Goal: Complete application form

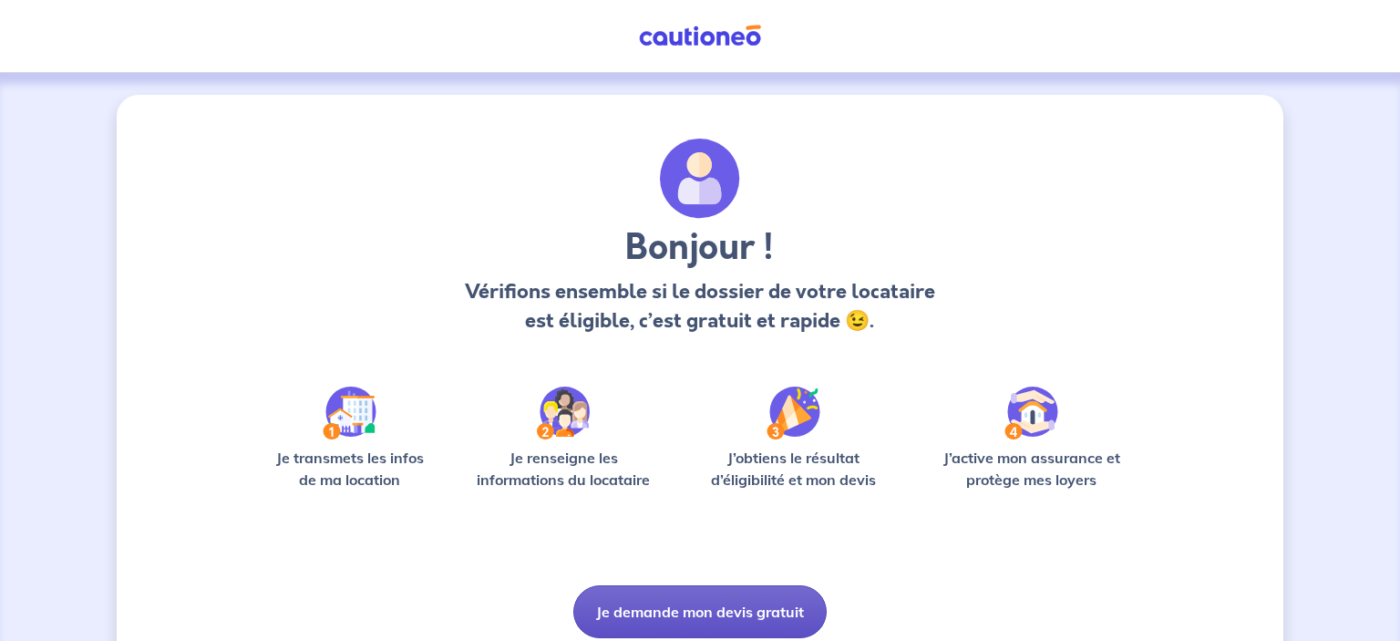
click at [660, 611] on button "Je demande mon devis gratuit" at bounding box center [699, 611] width 253 height 53
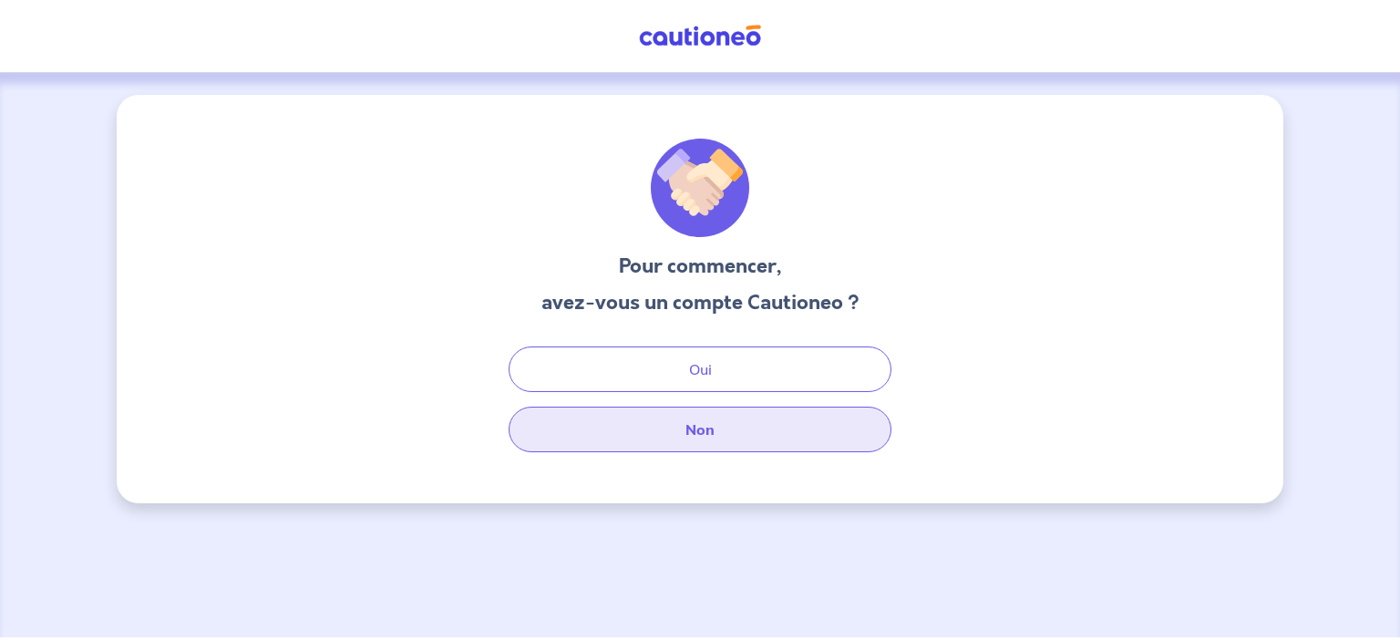
click at [699, 428] on button "Non" at bounding box center [700, 430] width 383 height 46
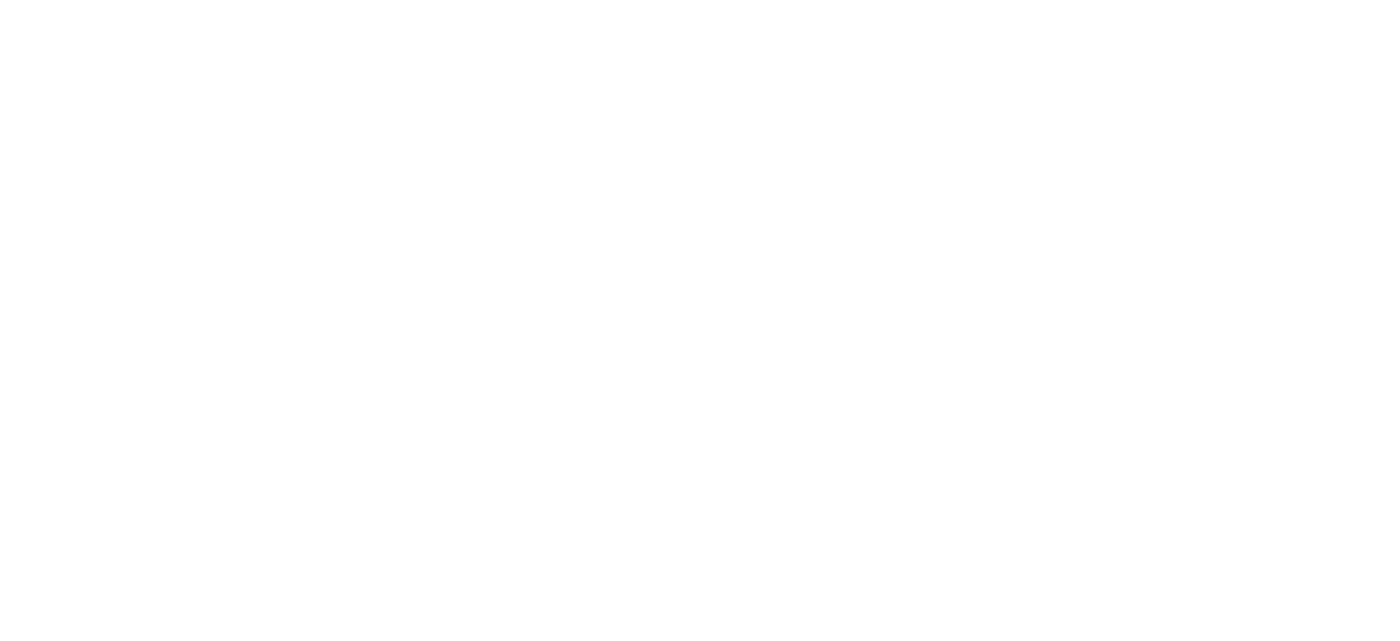
select select "FR"
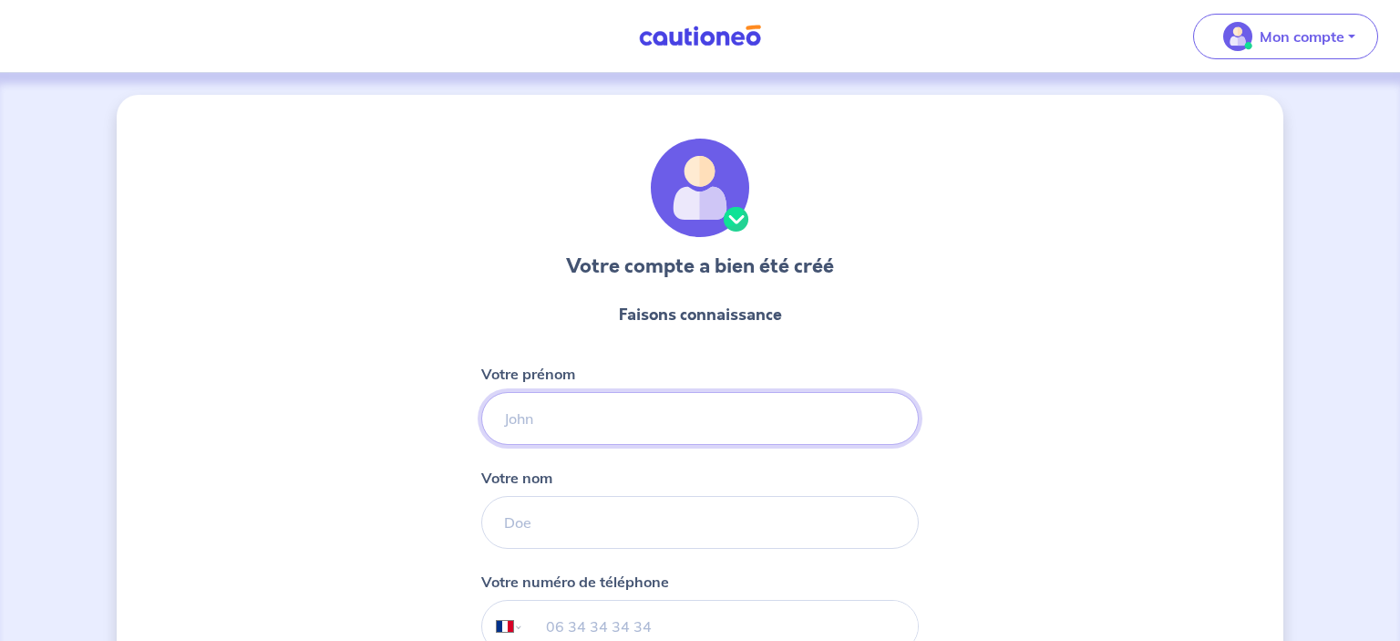
click at [537, 421] on input "Votre prénom" at bounding box center [700, 418] width 438 height 53
type input "[PERSON_NAME]"
click at [541, 523] on input "Votre nom" at bounding box center [700, 522] width 438 height 53
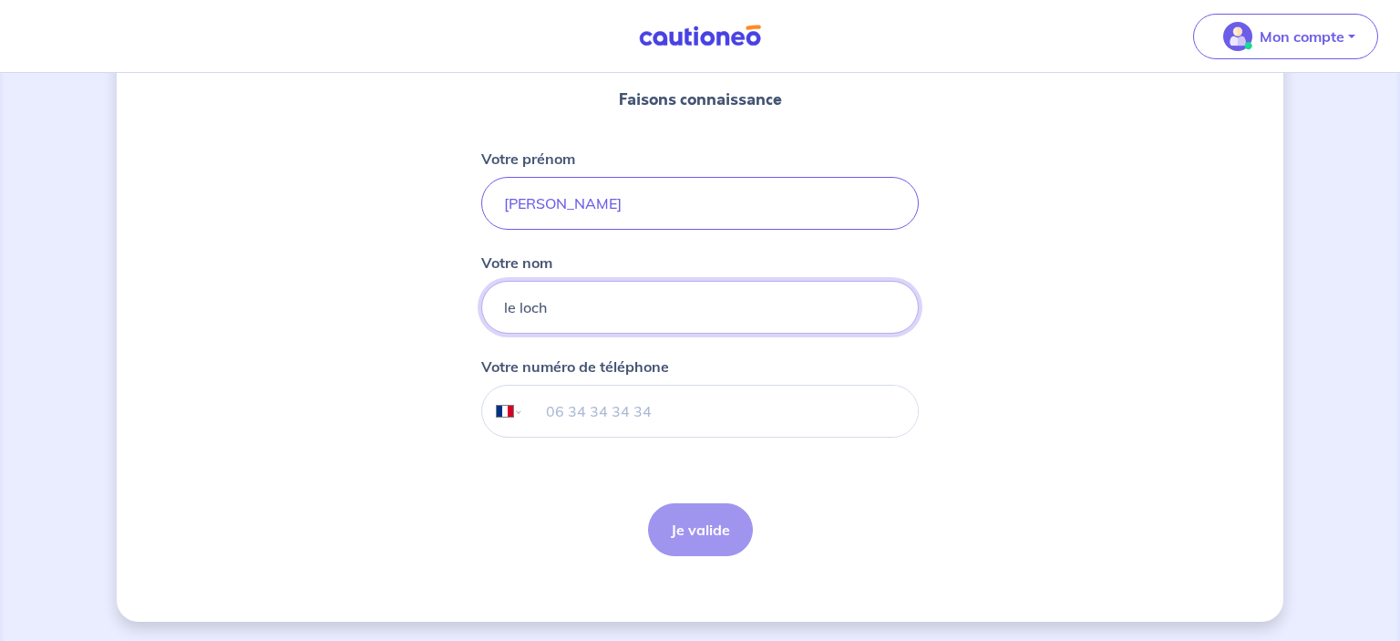
scroll to position [216, 0]
type input "le loch"
drag, startPoint x: 660, startPoint y: 411, endPoint x: 561, endPoint y: 411, distance: 99.4
click at [561, 411] on input "tel" at bounding box center [721, 410] width 394 height 51
type input "06 45 84 21 22"
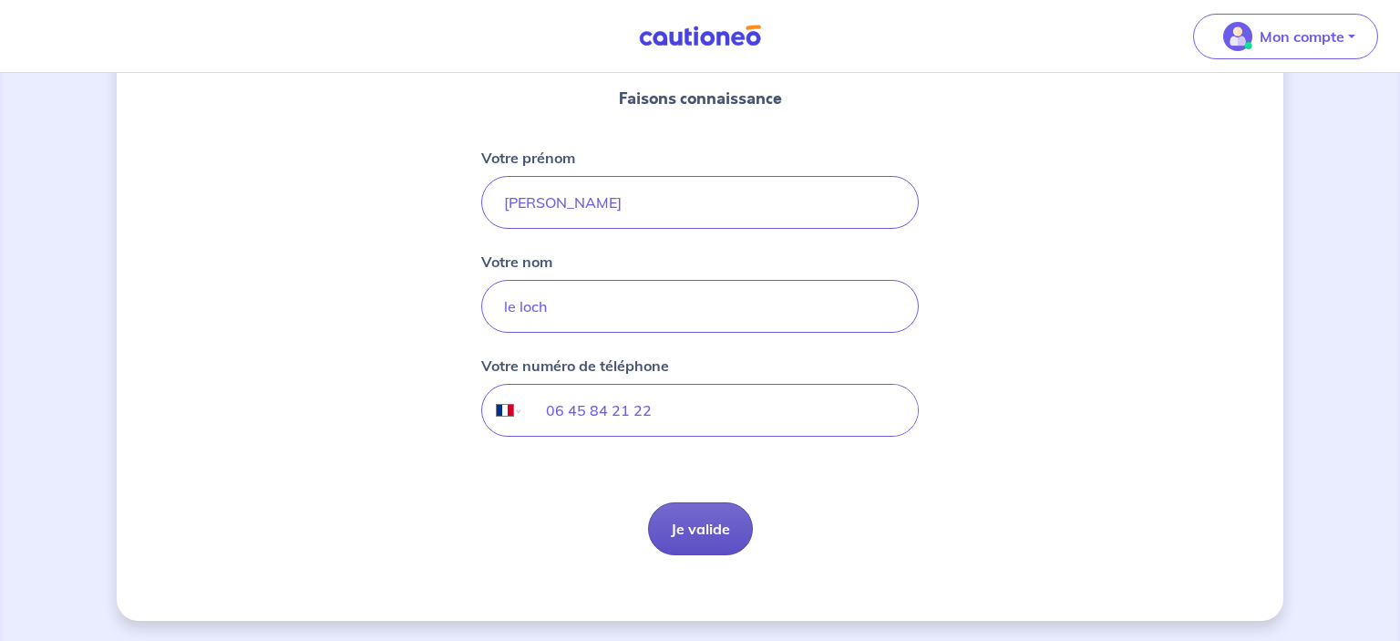
click at [694, 527] on button "Je valide" at bounding box center [700, 528] width 105 height 53
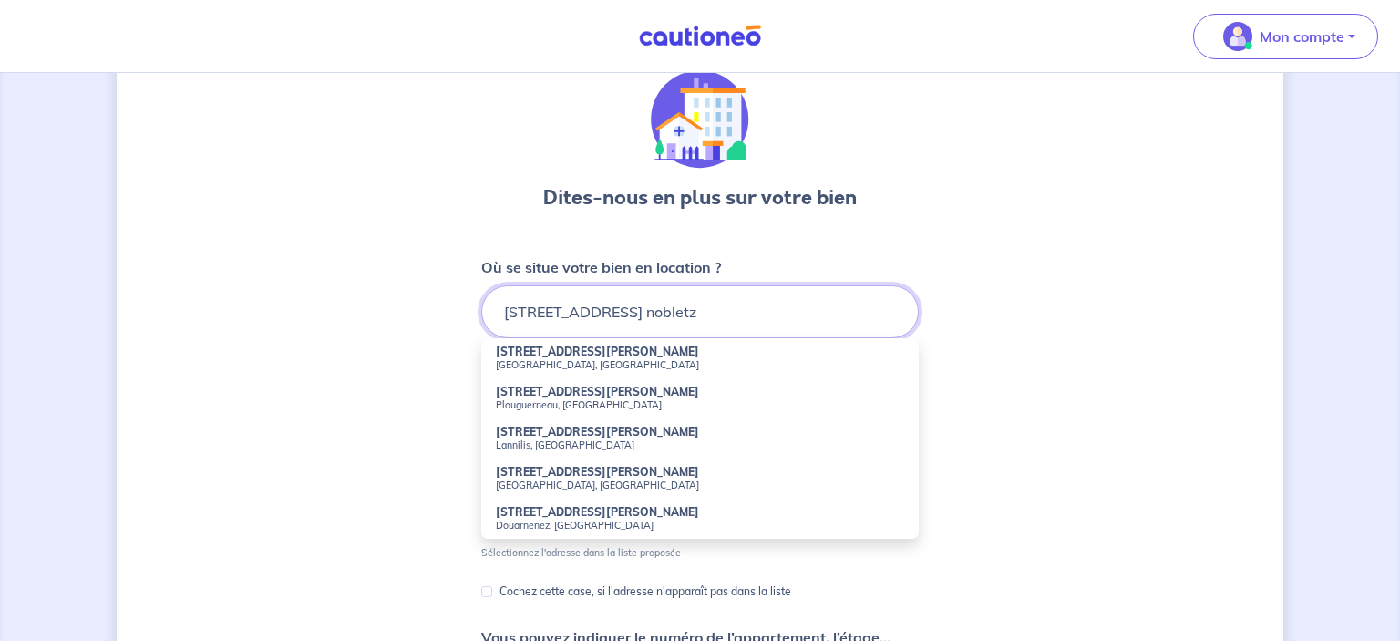
scroll to position [96, 0]
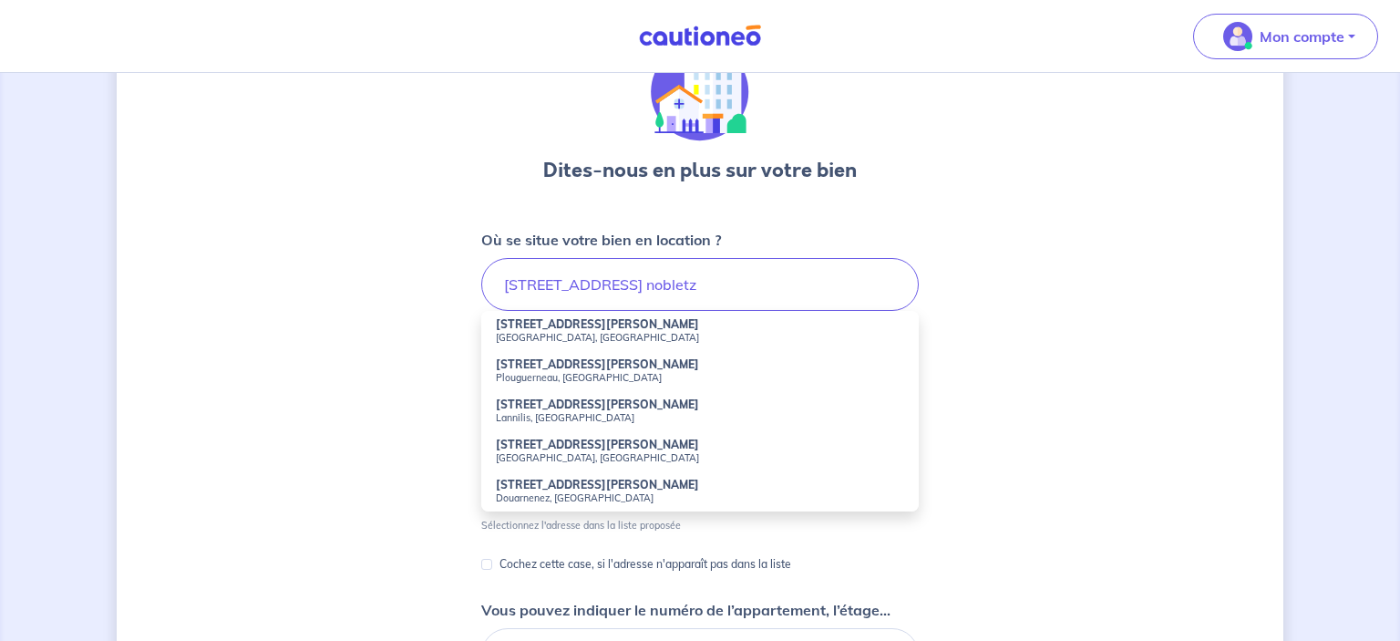
click at [567, 493] on small "Douarnenez, [GEOGRAPHIC_DATA]" at bounding box center [700, 497] width 408 height 13
type input "[STREET_ADDRESS][PERSON_NAME]"
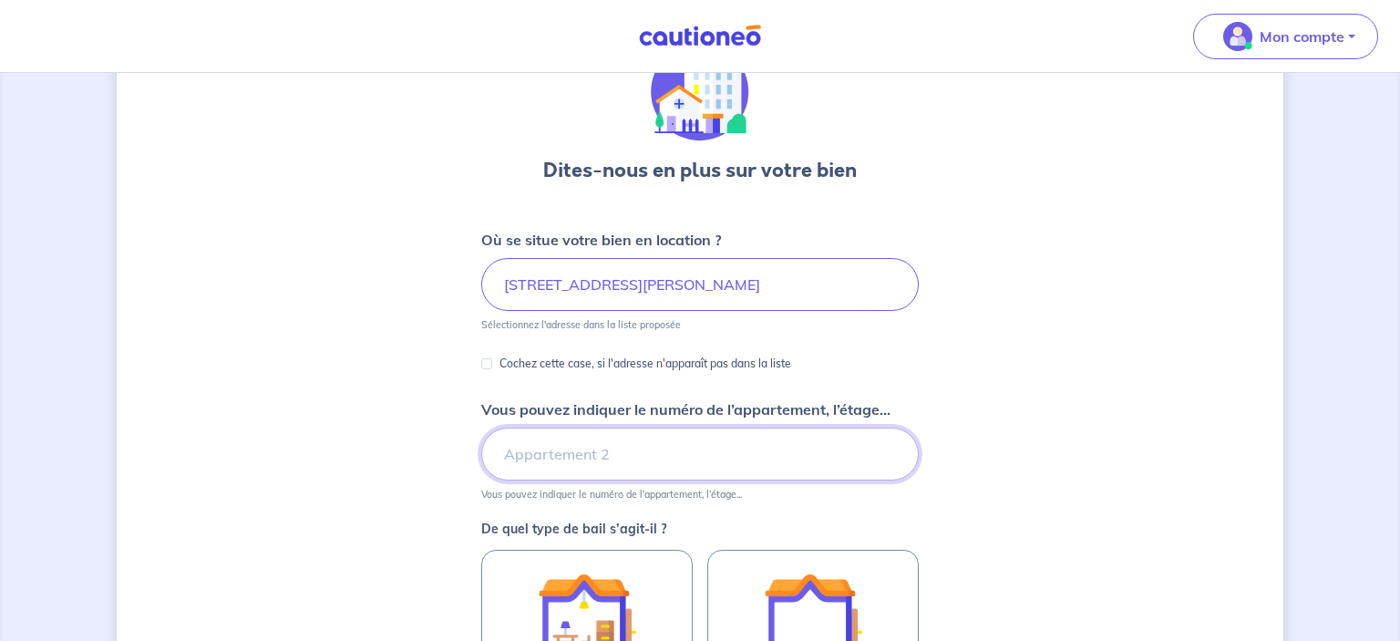
click at [570, 460] on input "Vous pouvez indiquer le numéro de l’appartement, l’étage..." at bounding box center [700, 454] width 438 height 53
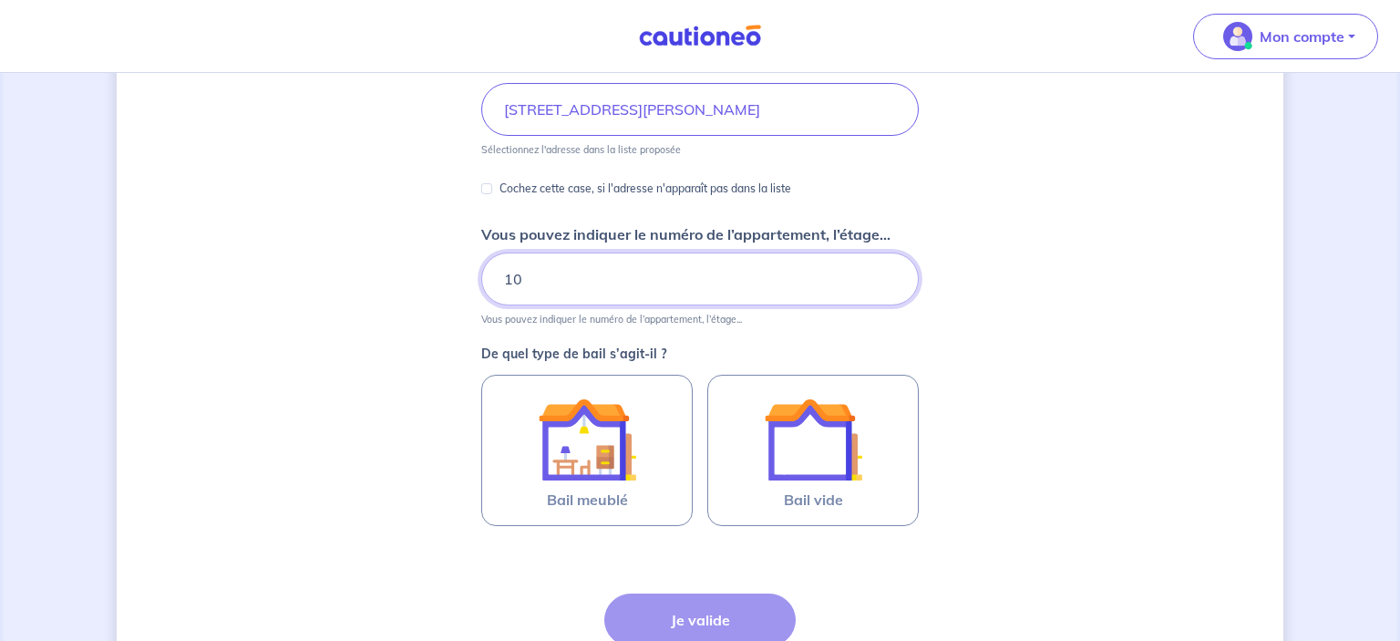
scroll to position [288, 0]
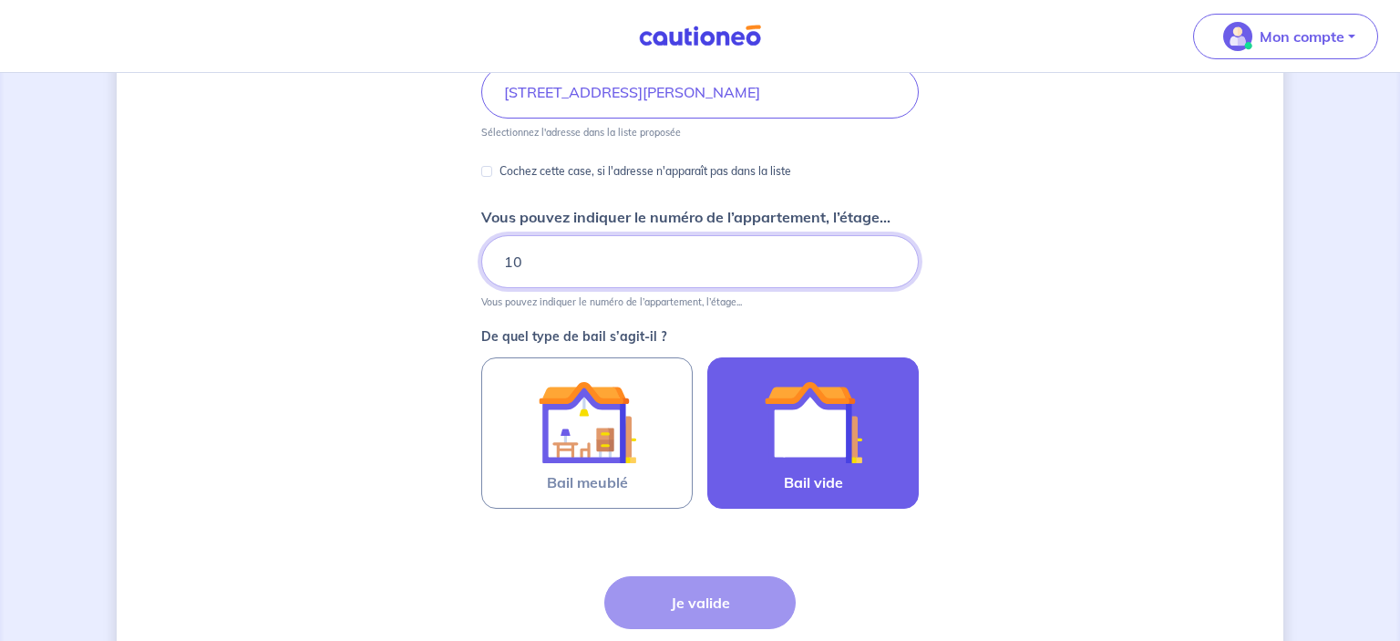
type input "10"
click at [808, 439] on img at bounding box center [813, 422] width 98 height 98
click at [0, 0] on input "Bail vide" at bounding box center [0, 0] width 0 height 0
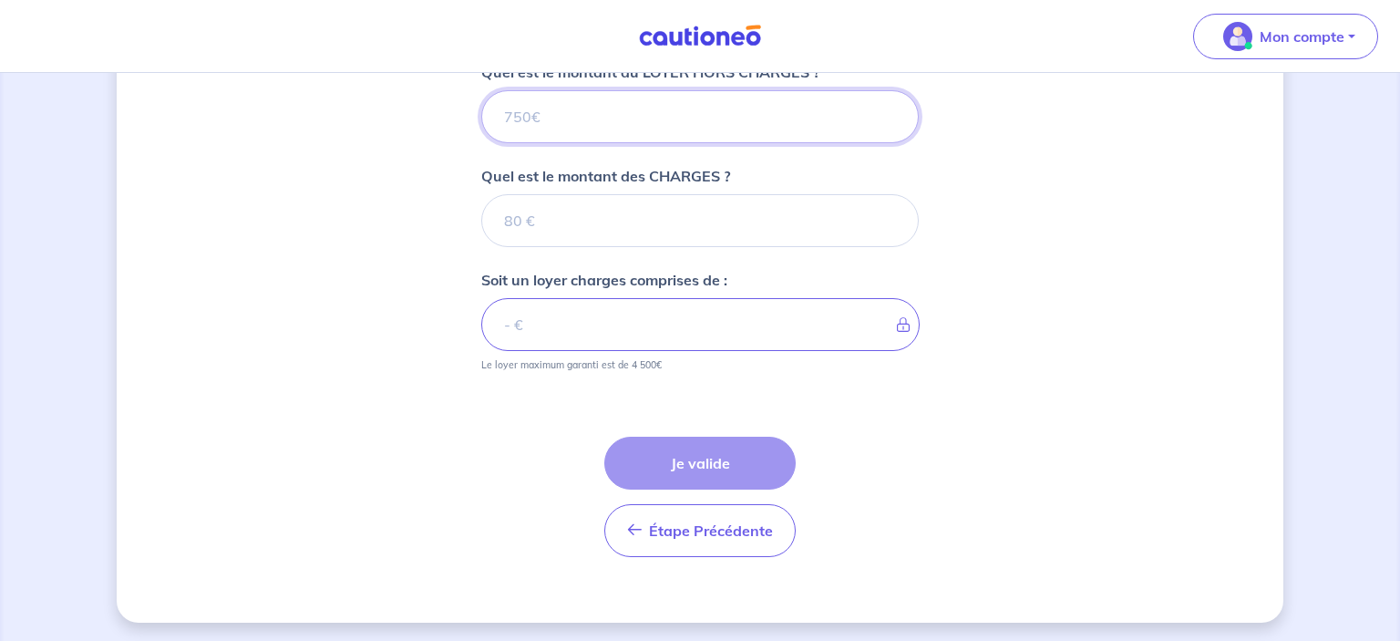
scroll to position [665, 0]
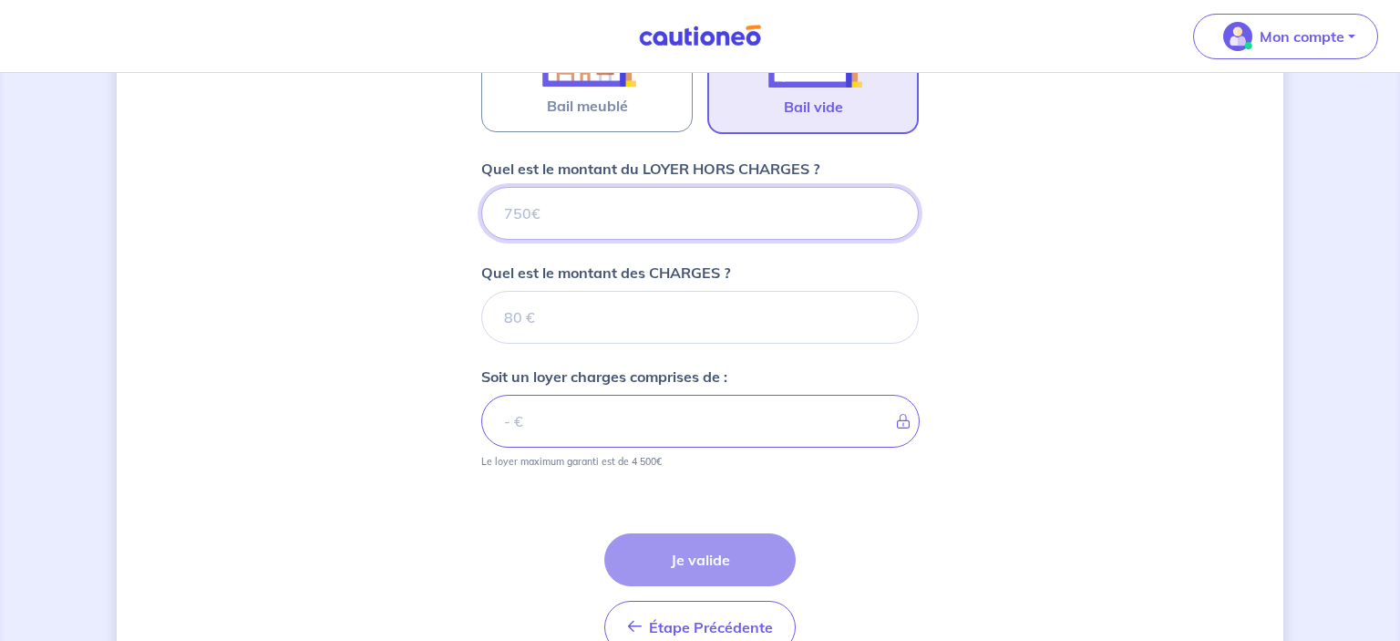
drag, startPoint x: 541, startPoint y: 211, endPoint x: 468, endPoint y: 195, distance: 75.4
click at [481, 195] on input "Quel est le montant du LOYER HORS CHARGES ?" at bounding box center [700, 213] width 438 height 53
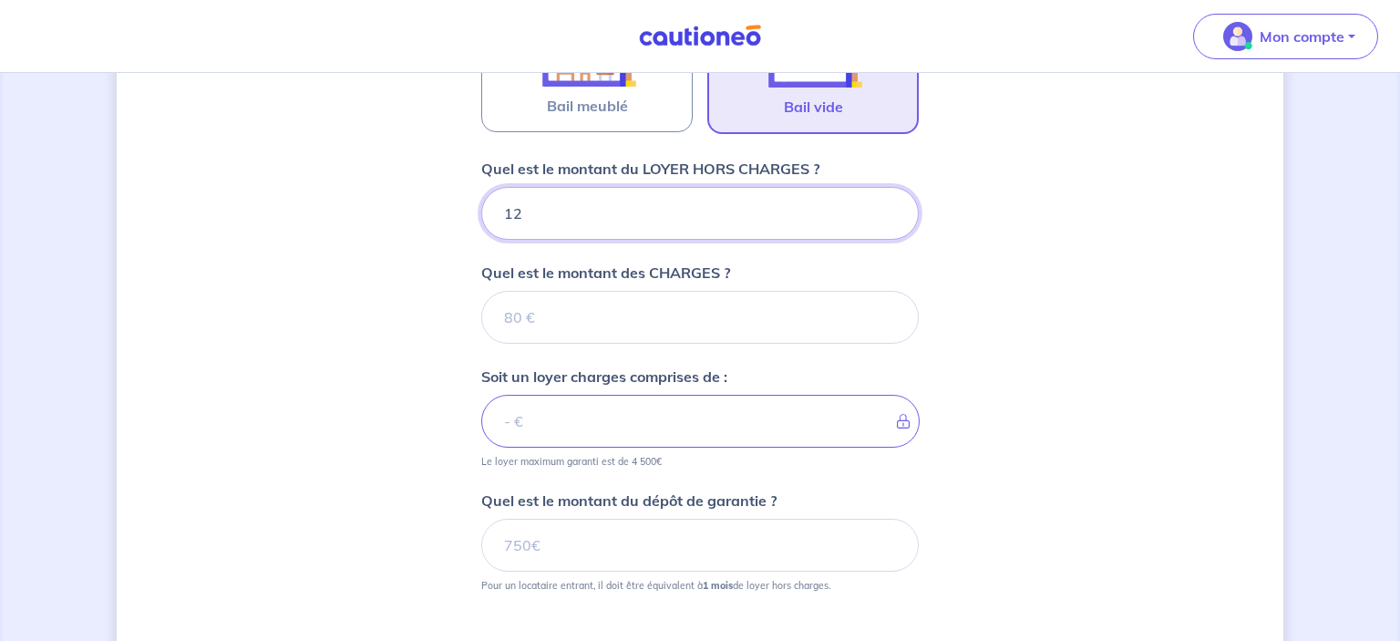
type input "120"
type input "1200"
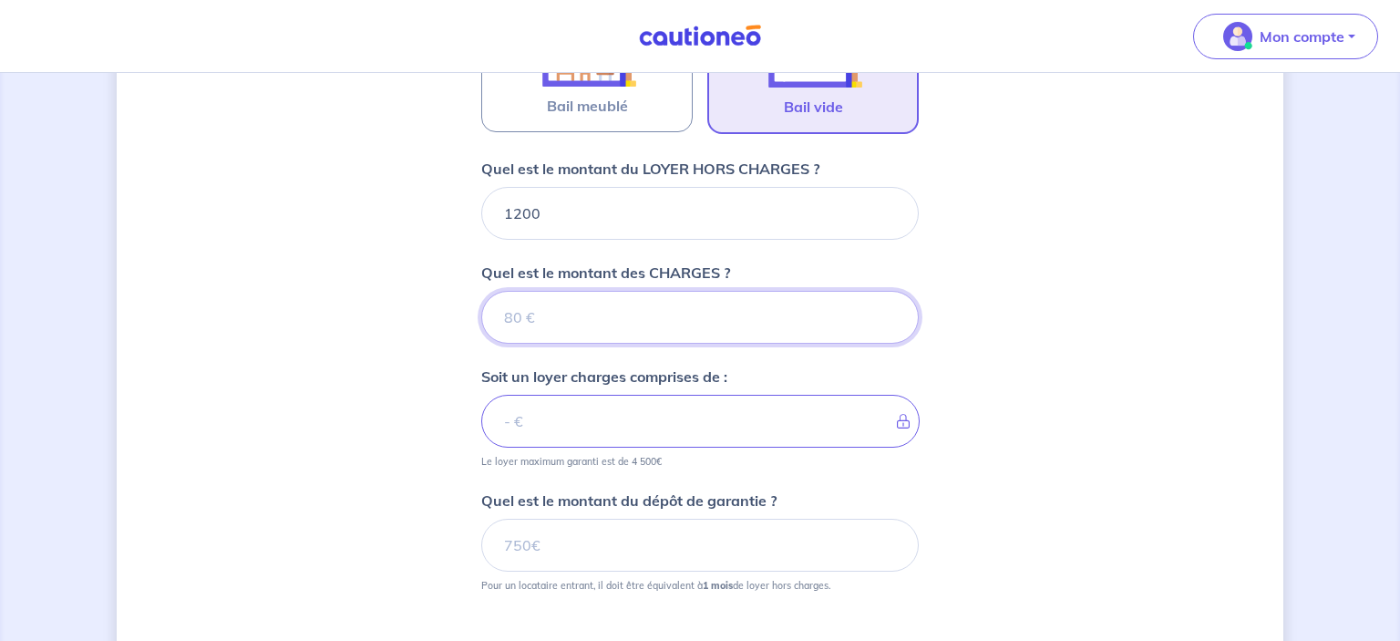
drag, startPoint x: 533, startPoint y: 307, endPoint x: 527, endPoint y: 316, distance: 11.1
click at [531, 312] on input "Quel est le montant des CHARGES ?" at bounding box center [700, 317] width 438 height 53
type input "0"
type input "1200"
type input "0"
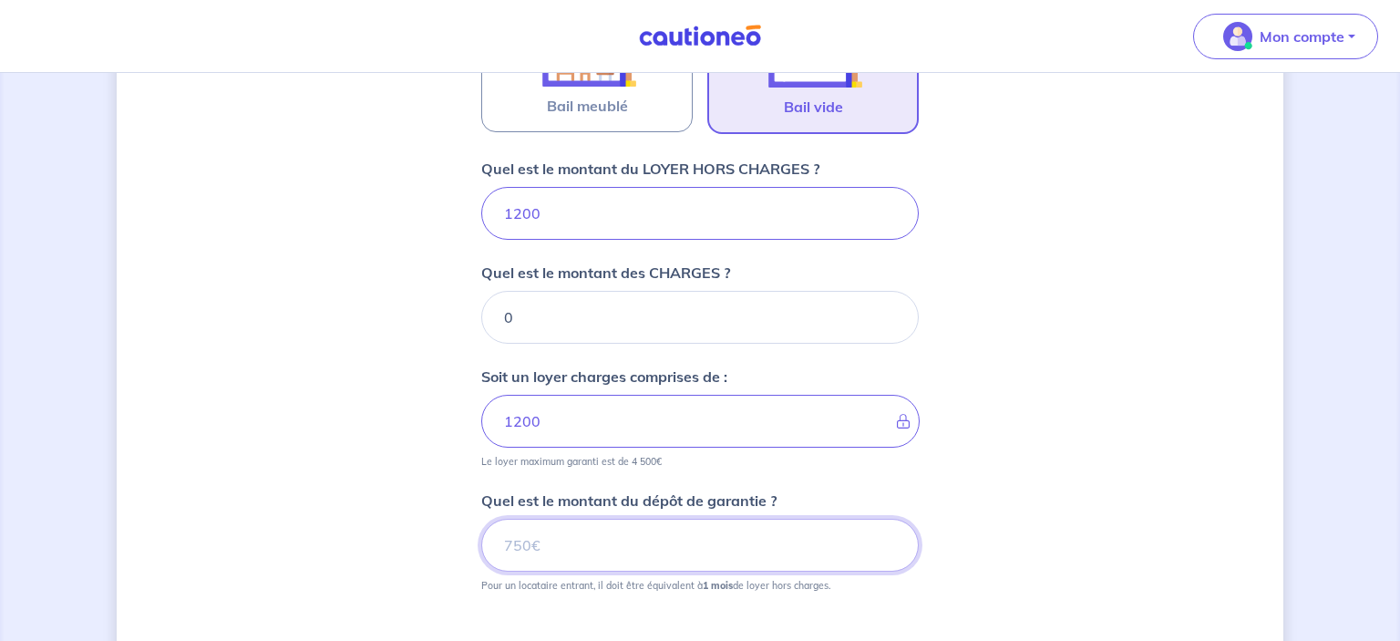
click at [543, 542] on input "Quel est le montant du dépôt de garantie ?" at bounding box center [700, 545] width 438 height 53
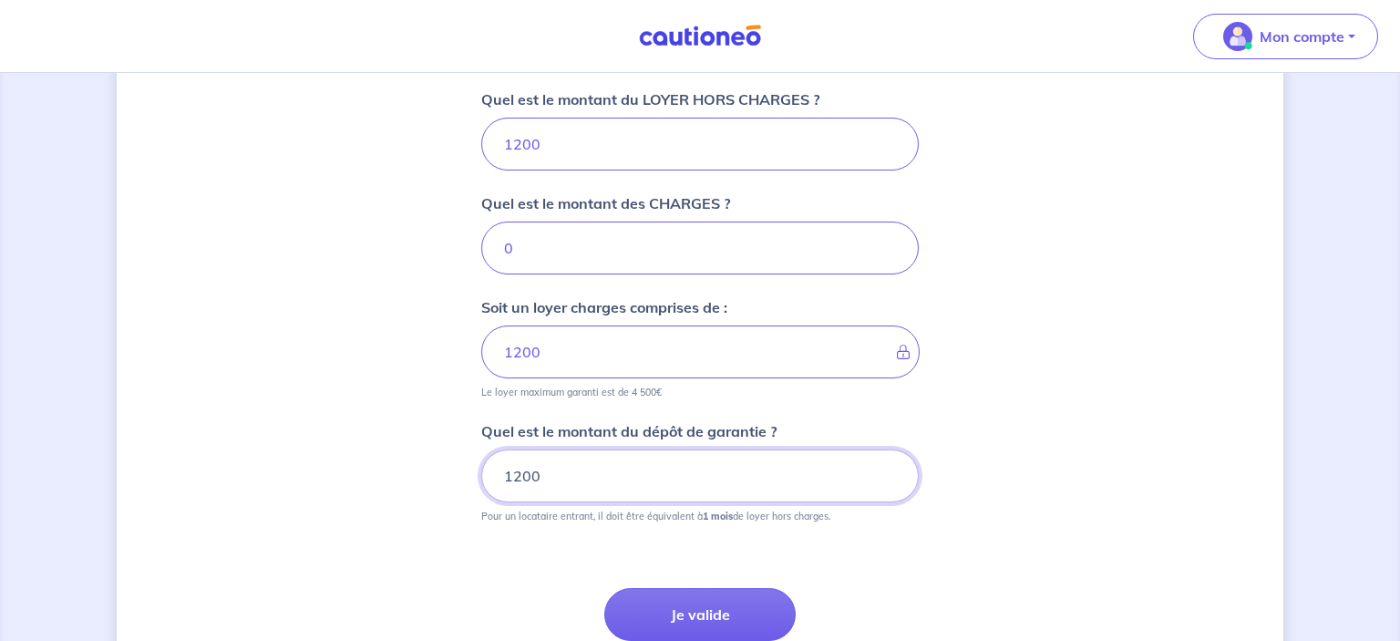
scroll to position [761, 0]
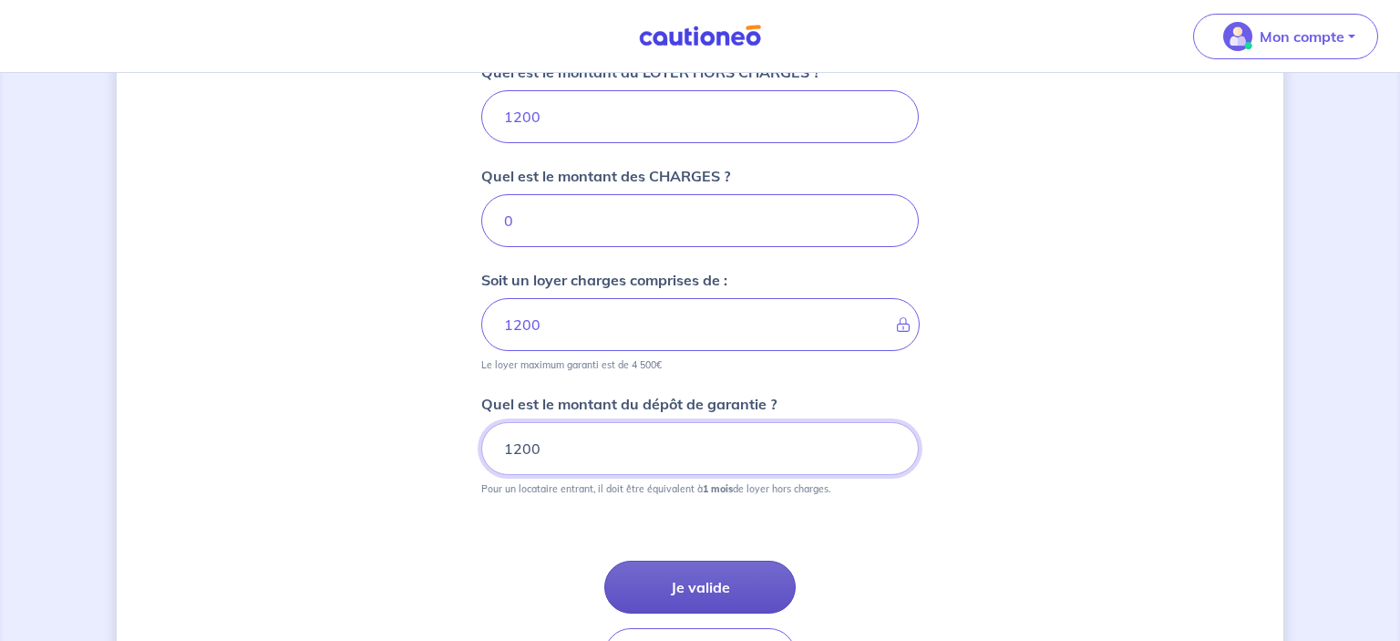
type input "1200"
click at [688, 583] on button "Je valide" at bounding box center [699, 587] width 191 height 53
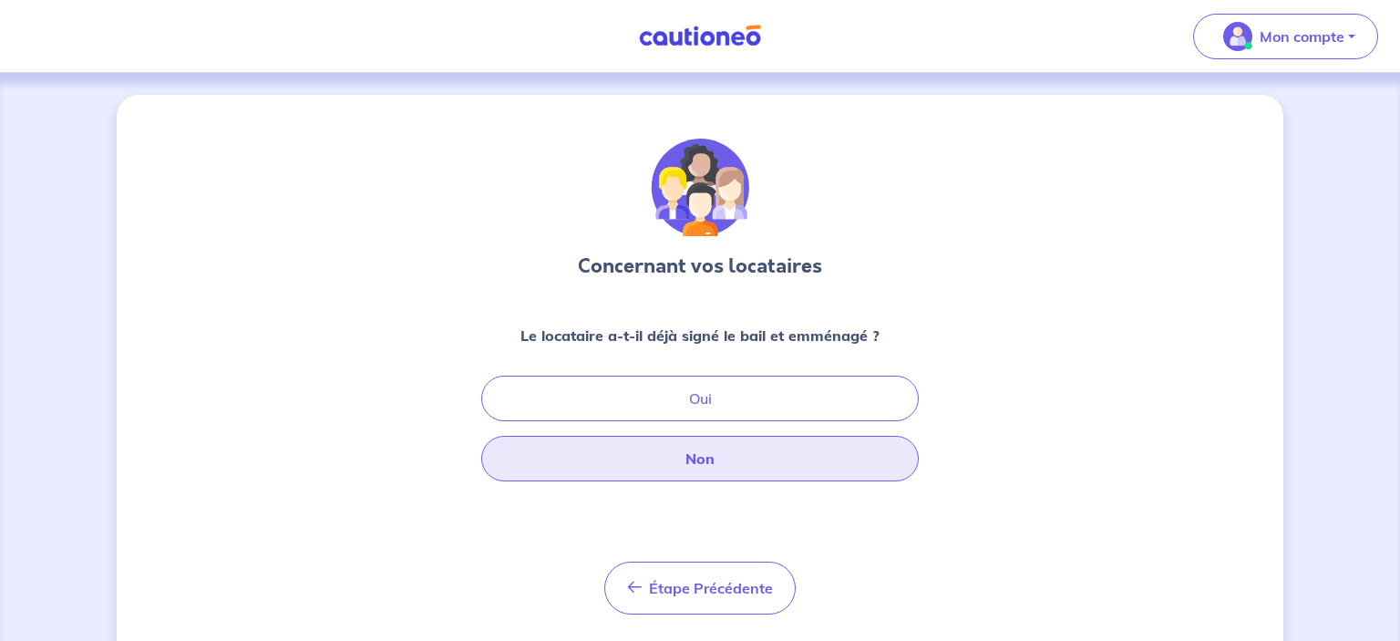
click at [708, 461] on button "Non" at bounding box center [700, 459] width 438 height 46
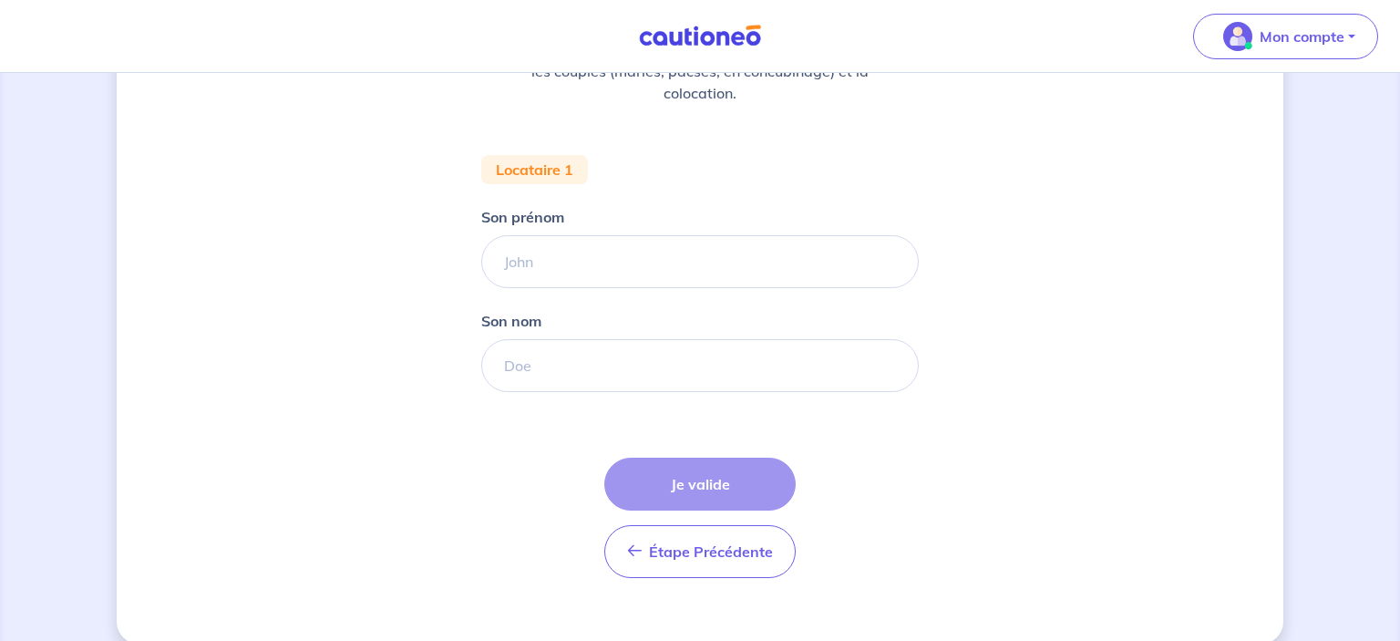
scroll to position [288, 0]
click at [527, 261] on input "Son prénom" at bounding box center [700, 259] width 438 height 53
type input "pap"
click at [560, 370] on input "Son nom" at bounding box center [700, 363] width 438 height 53
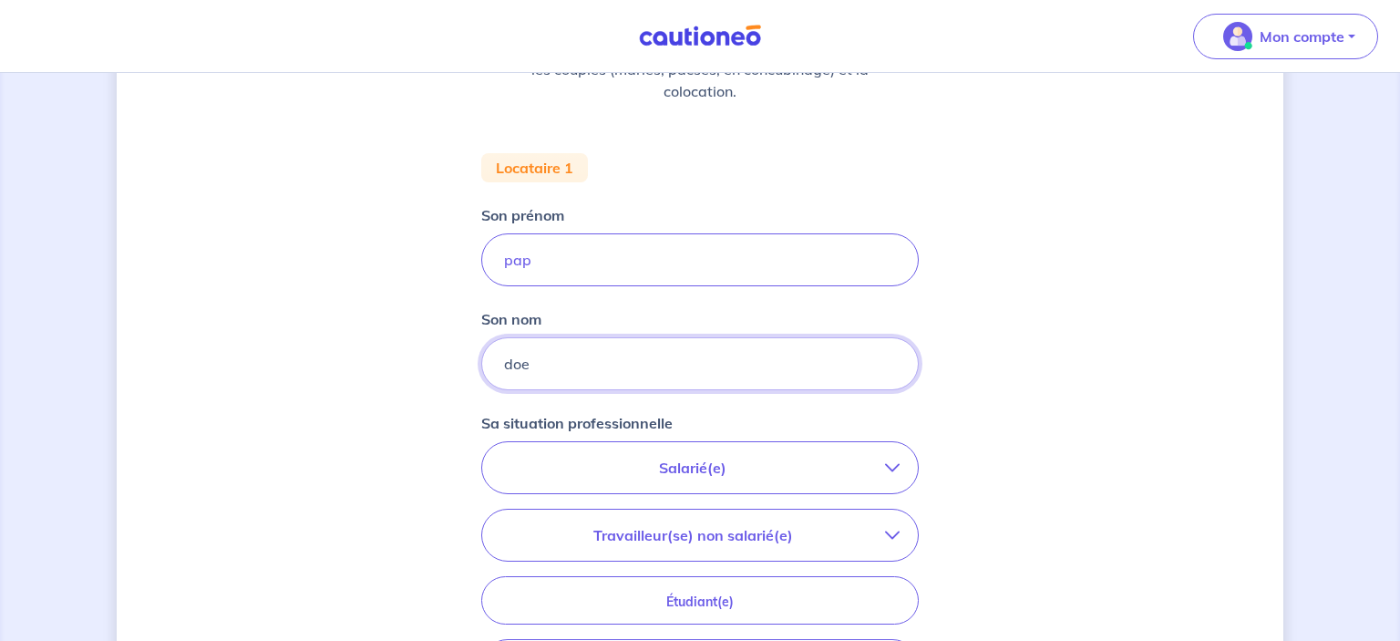
type input "doe"
click at [675, 472] on p "Salarié(e)" at bounding box center [692, 468] width 385 height 22
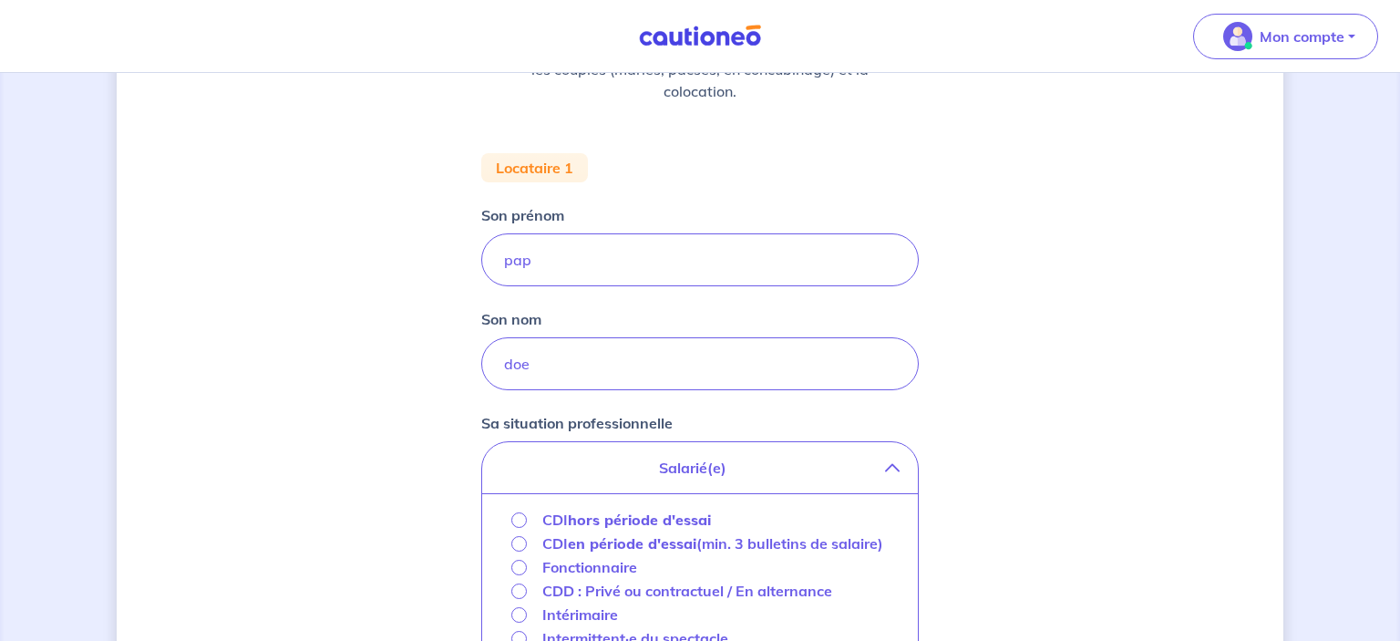
scroll to position [385, 0]
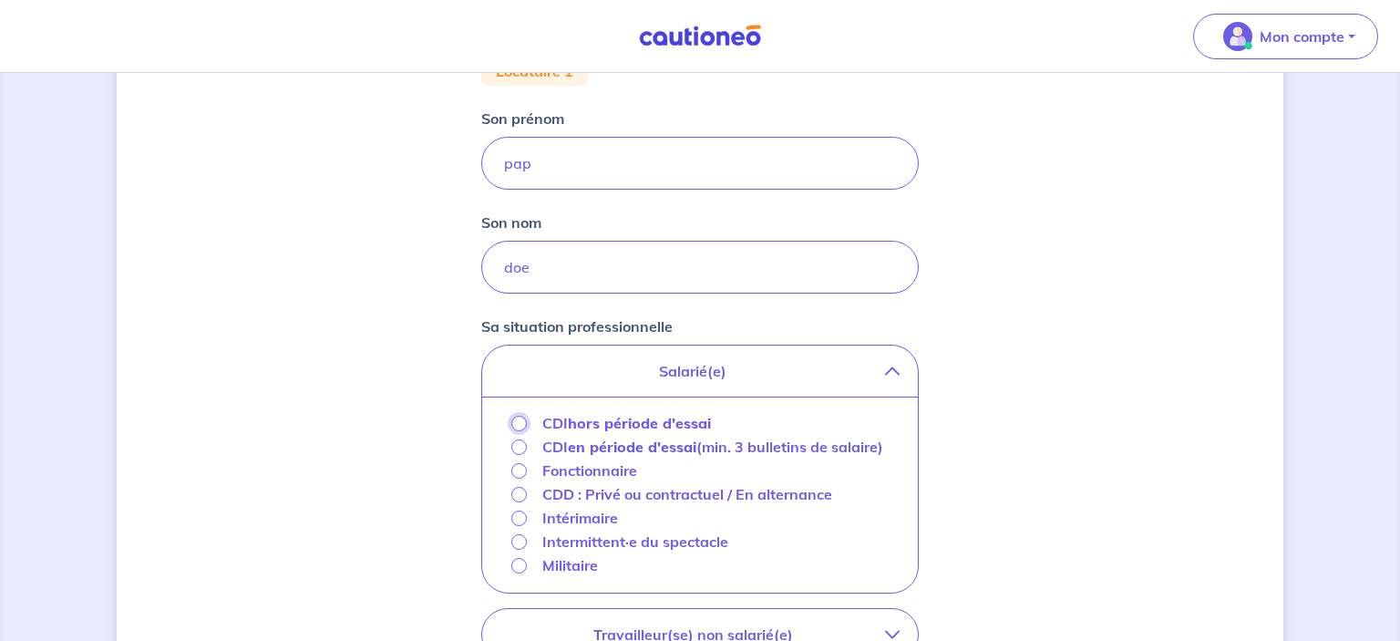
click at [516, 425] on input "CDI hors période d'essai" at bounding box center [518, 423] width 15 height 15
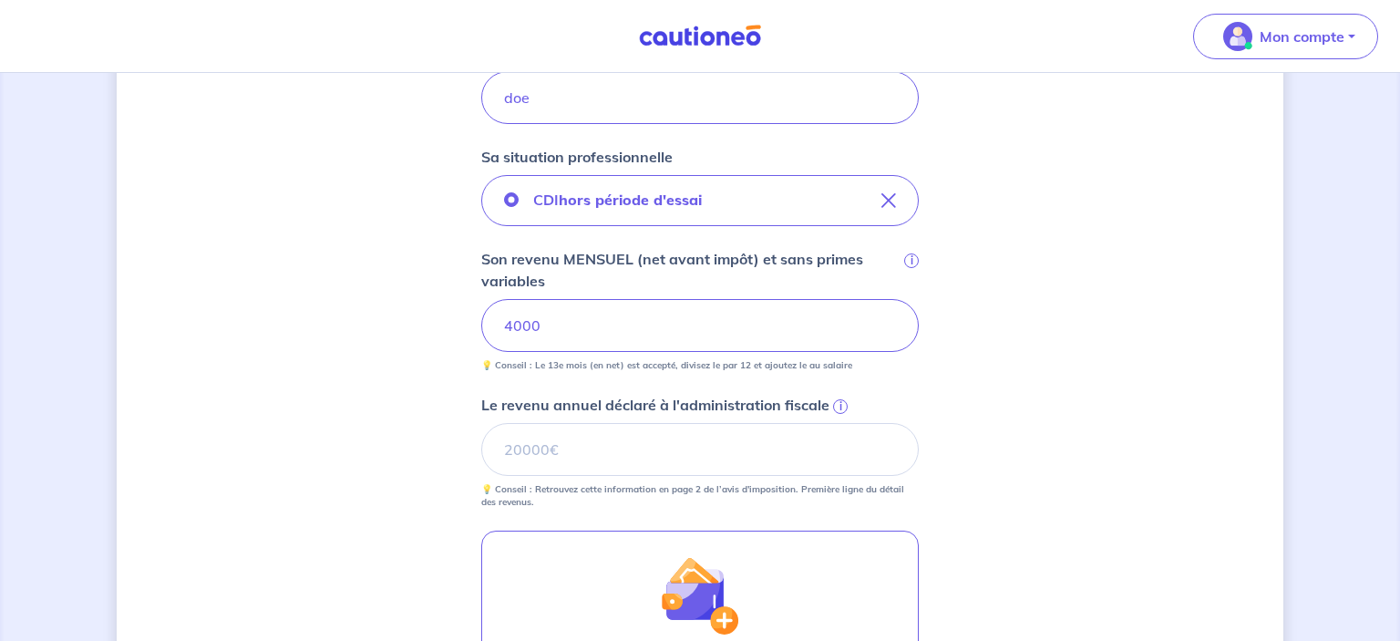
scroll to position [577, 0]
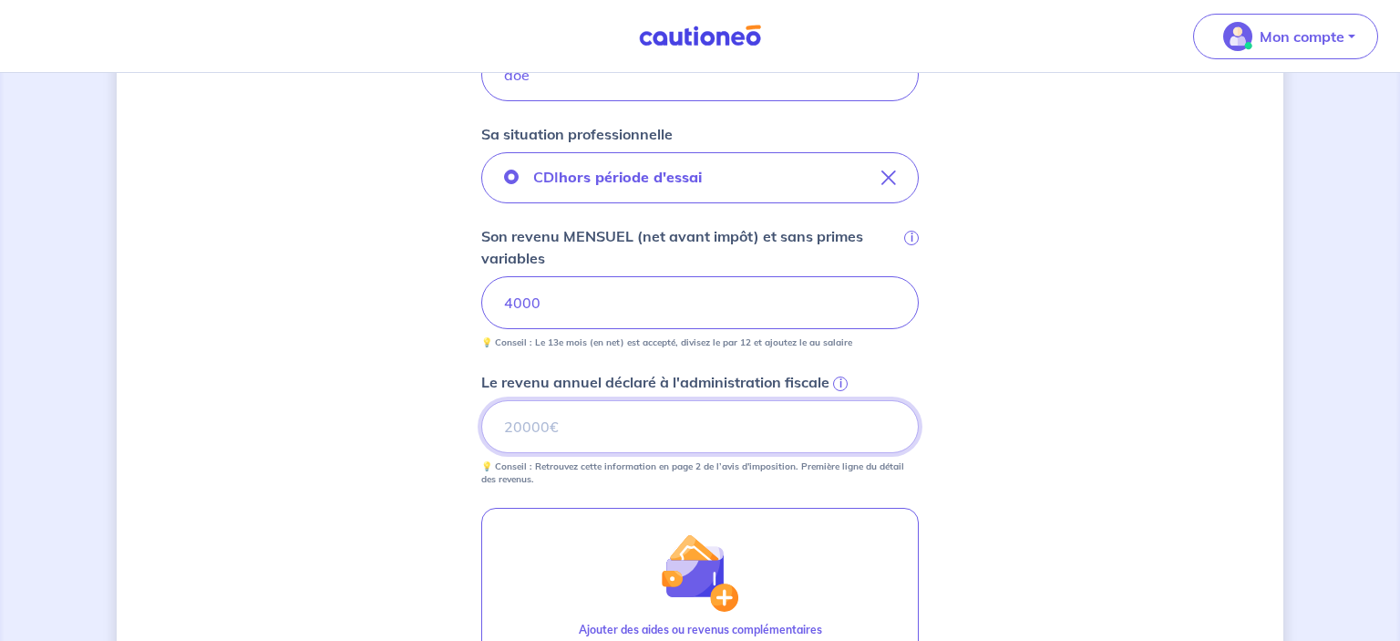
click at [552, 422] on input "Le revenu annuel déclaré à l'administration fiscale i" at bounding box center [700, 426] width 438 height 53
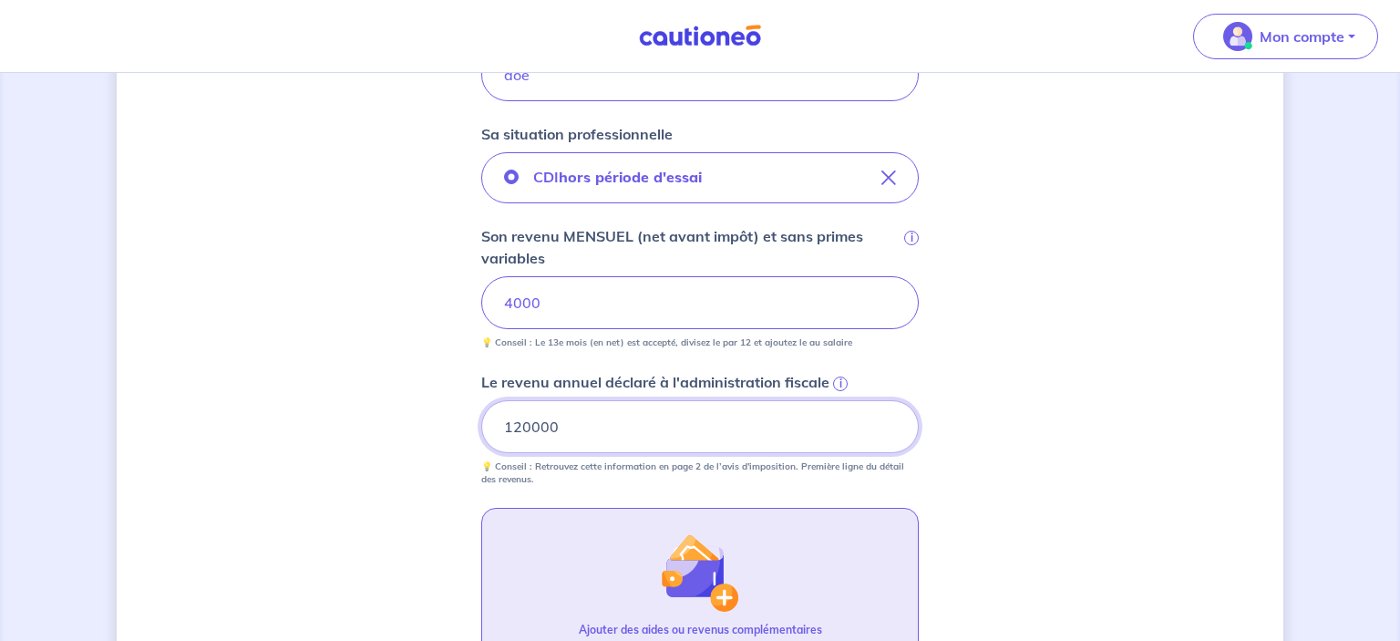
type input "120000"
click at [650, 556] on button "Ajouter des aides ou revenus complémentaires" at bounding box center [700, 588] width 438 height 160
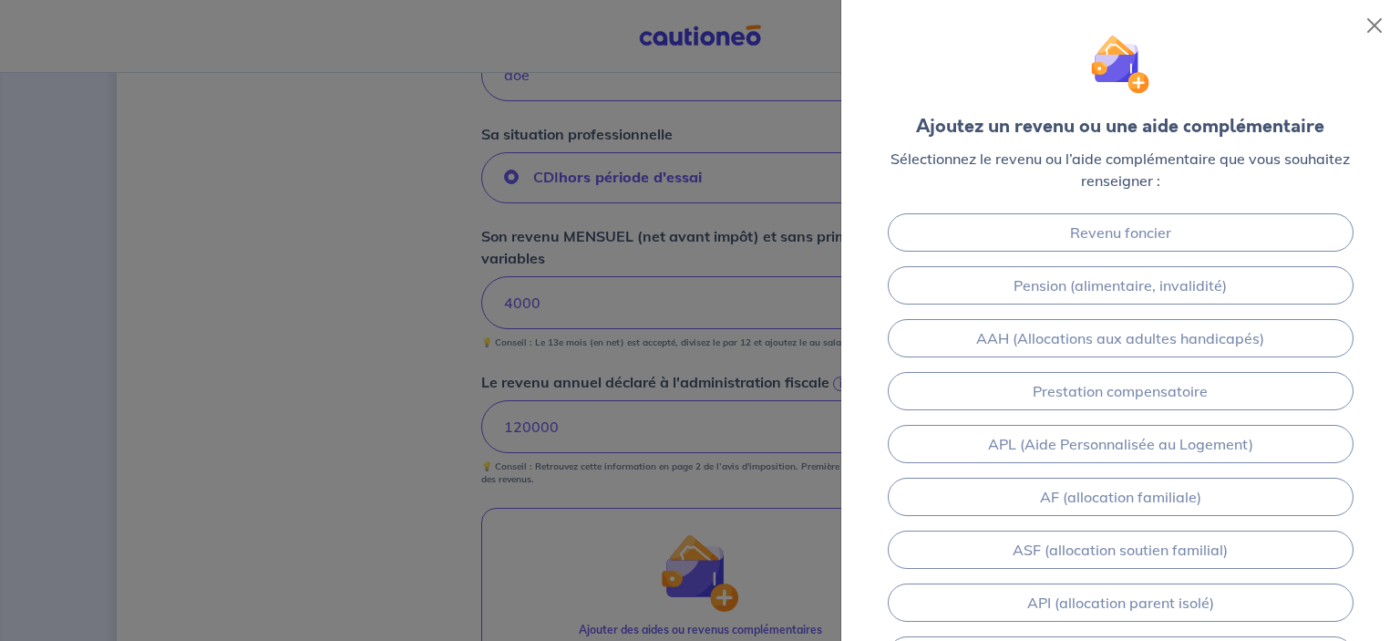
click at [643, 539] on div at bounding box center [700, 320] width 1400 height 641
click at [793, 23] on div at bounding box center [700, 320] width 1400 height 641
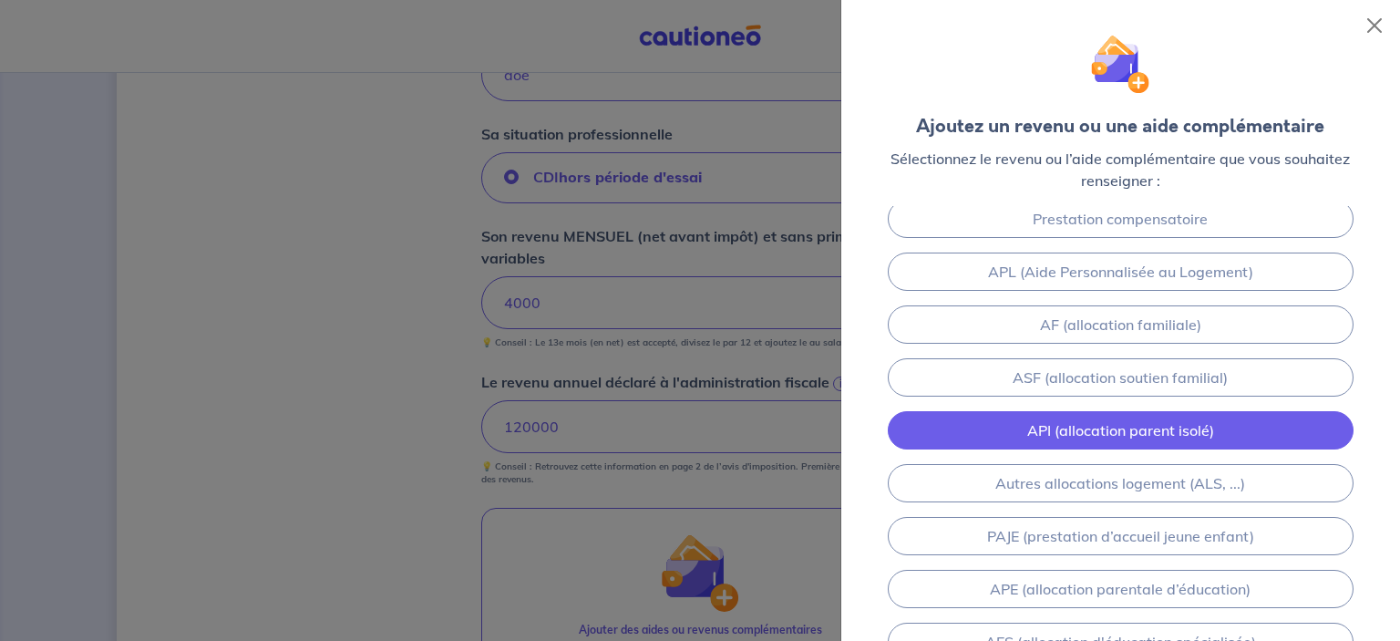
scroll to position [219, 0]
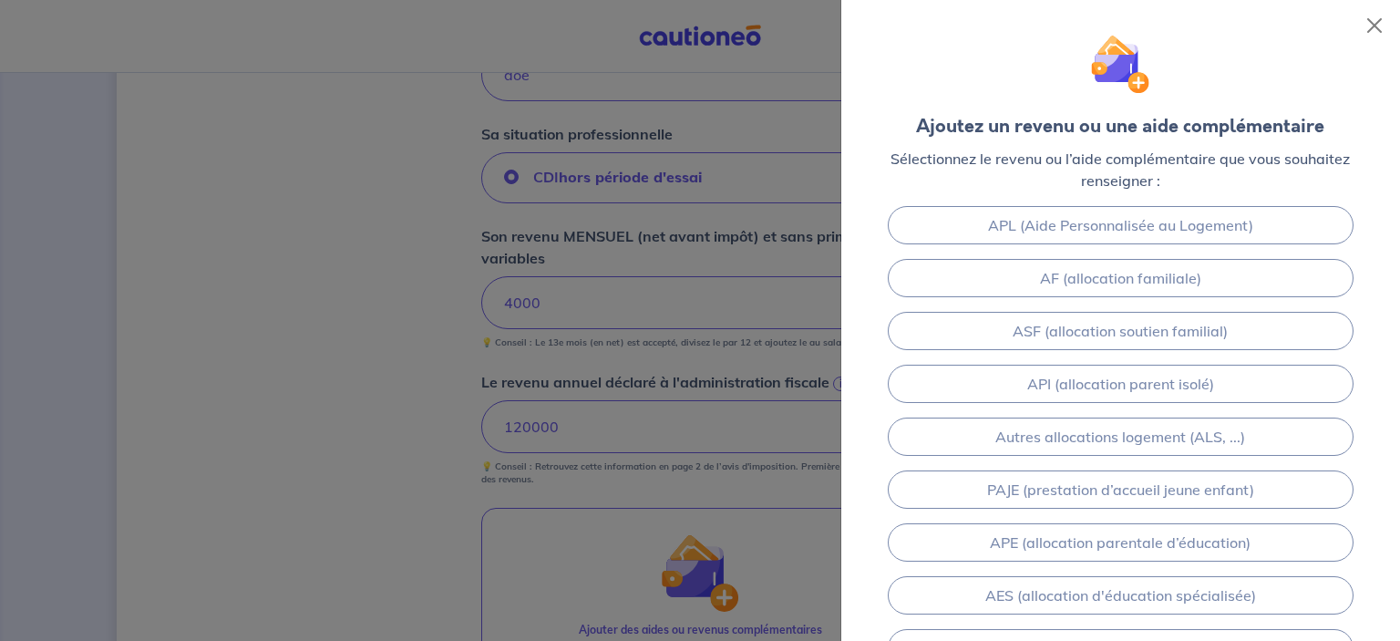
drag, startPoint x: 201, startPoint y: 428, endPoint x: 250, endPoint y: 428, distance: 49.2
click at [201, 428] on div at bounding box center [700, 320] width 1400 height 641
click at [1368, 25] on button "Close" at bounding box center [1374, 25] width 29 height 29
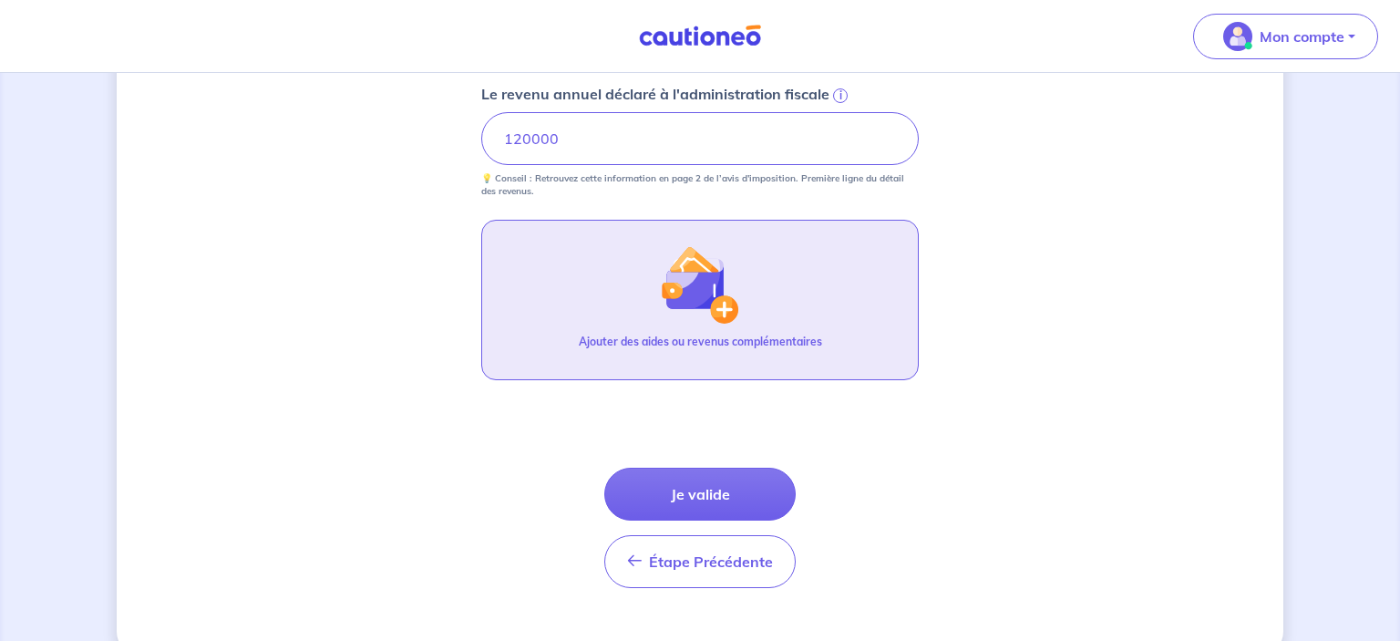
scroll to position [866, 0]
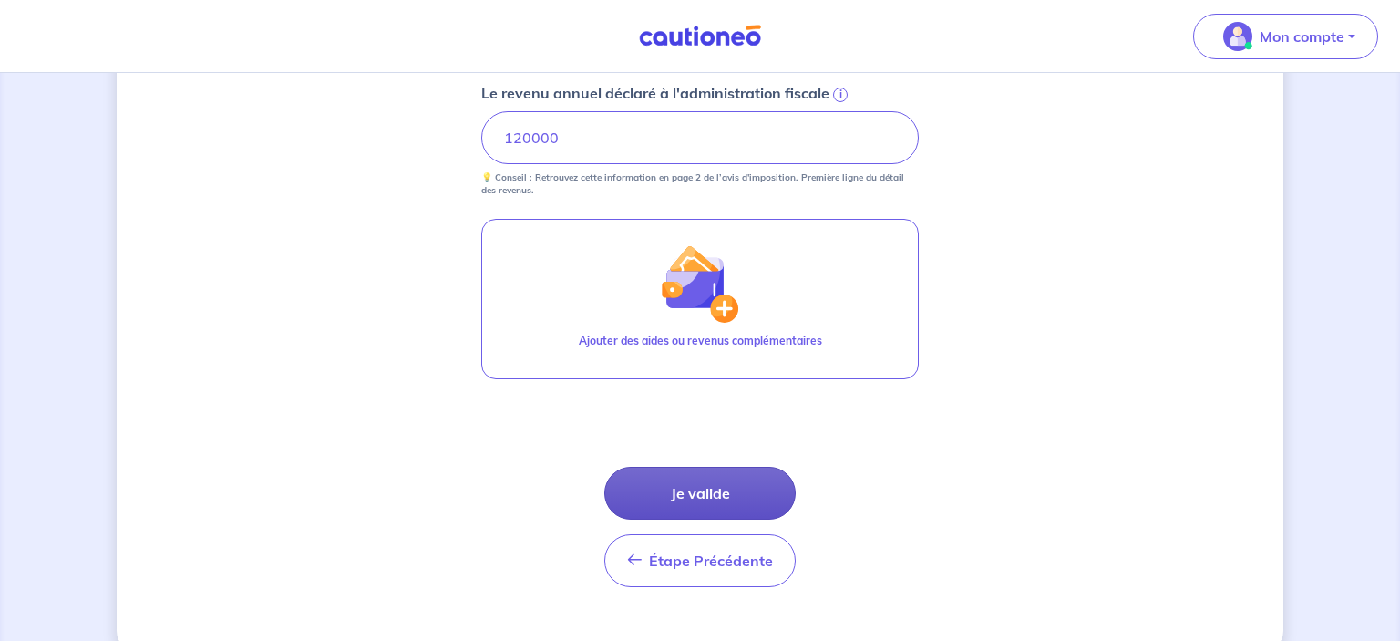
click at [693, 502] on button "Je valide" at bounding box center [699, 493] width 191 height 53
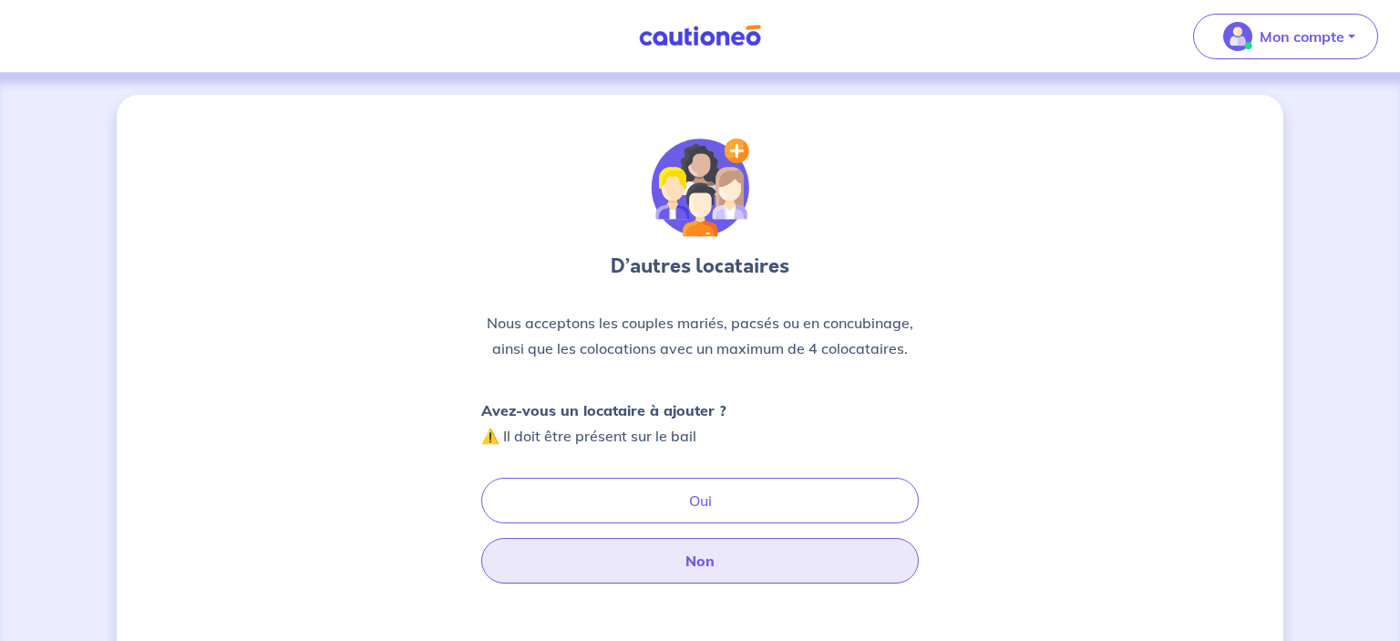
click at [698, 560] on button "Non" at bounding box center [700, 561] width 438 height 46
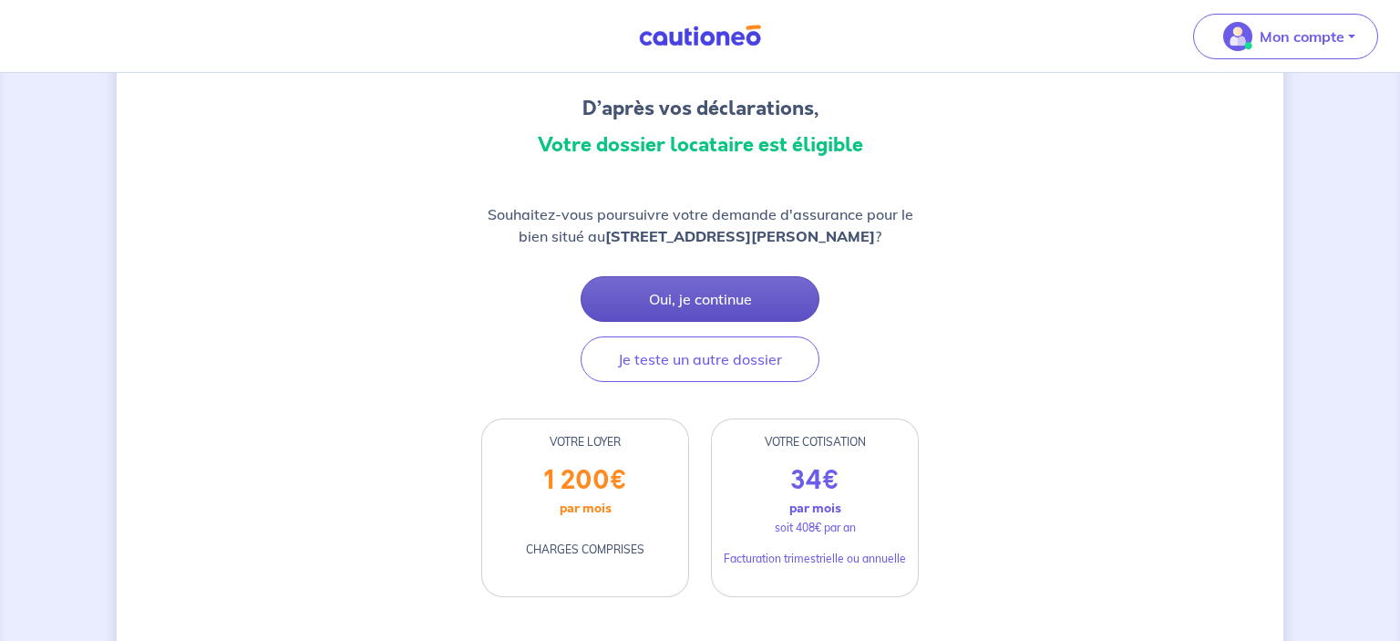
scroll to position [192, 0]
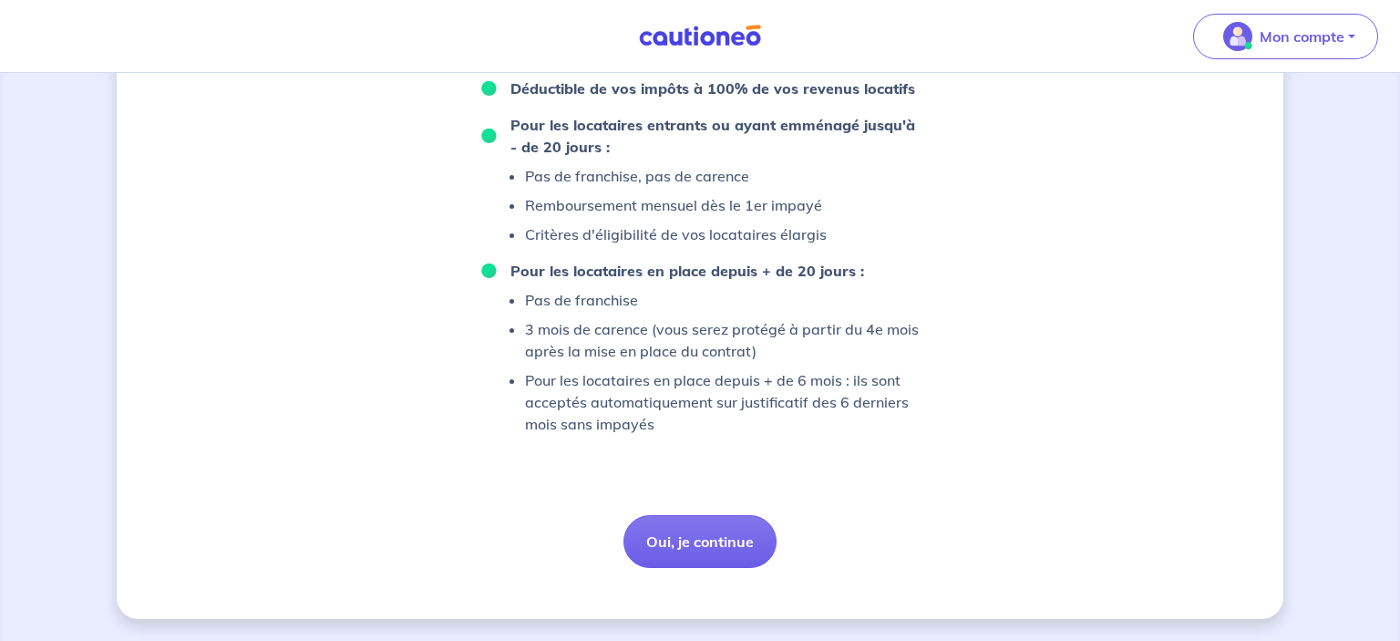
scroll to position [1419, 0]
